Goal: Check status: Check status

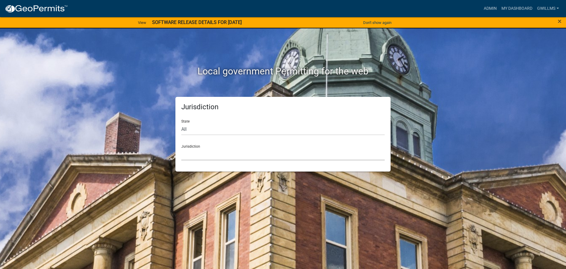
click at [257, 152] on select "[GEOGRAPHIC_DATA], [US_STATE] [GEOGRAPHIC_DATA], [US_STATE][PERSON_NAME][GEOGRA…" at bounding box center [283, 154] width 204 height 12
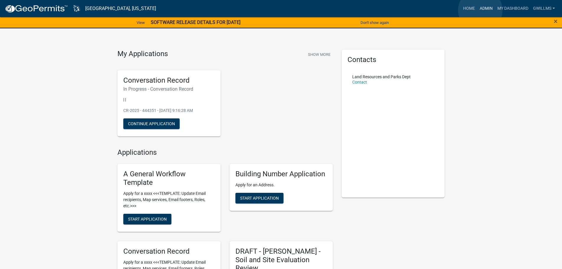
click at [480, 10] on link "Admin" at bounding box center [486, 8] width 18 height 11
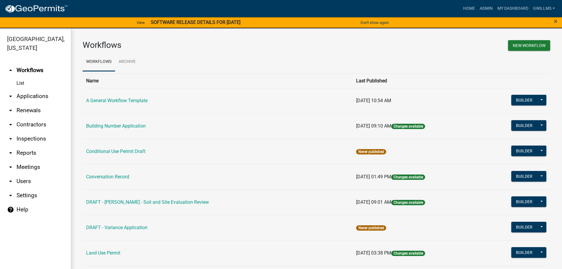
click at [36, 90] on link "arrow_drop_down Applications" at bounding box center [35, 96] width 71 height 14
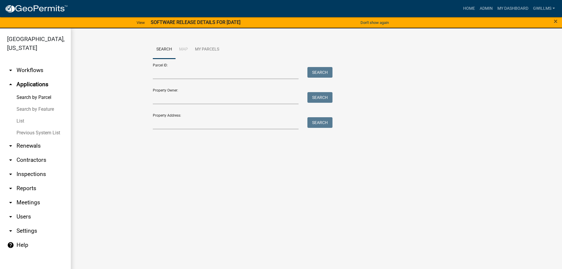
click at [36, 99] on link "Search by Parcel" at bounding box center [35, 97] width 71 height 12
click at [210, 77] on input "Parcel ID:" at bounding box center [226, 73] width 146 height 12
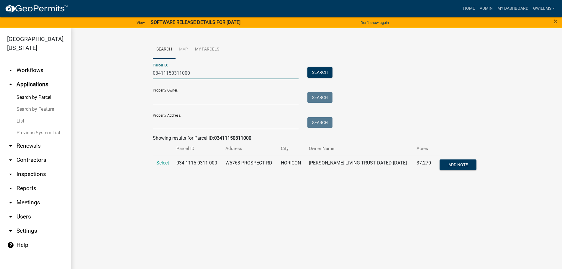
type input "03411150311000"
click at [273, 163] on td "W5763 PROSPECT RD" at bounding box center [249, 164] width 55 height 19
click at [163, 163] on span "Select" at bounding box center [162, 163] width 13 height 6
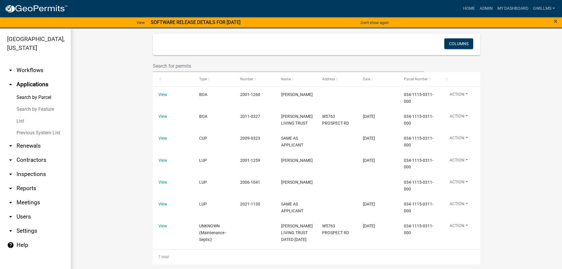
scroll to position [278, 0]
click at [159, 92] on link "View" at bounding box center [162, 94] width 9 height 5
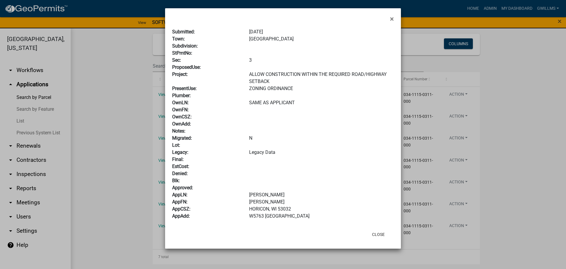
click at [392, 20] on span "×" at bounding box center [392, 19] width 4 height 8
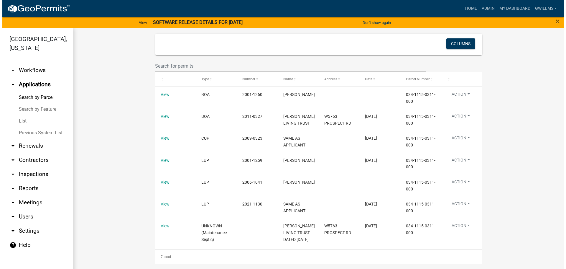
scroll to position [7, 0]
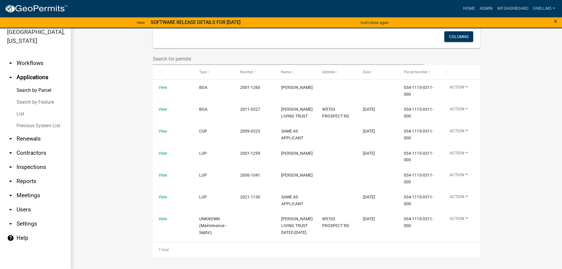
click at [160, 216] on link "View" at bounding box center [162, 218] width 9 height 5
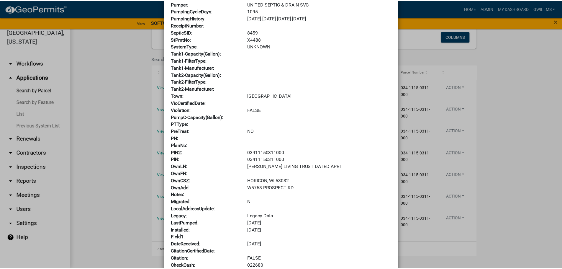
scroll to position [0, 0]
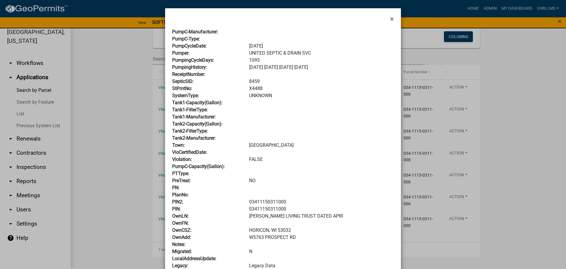
click at [393, 20] on button "×" at bounding box center [392, 19] width 13 height 17
